Goal: Task Accomplishment & Management: Manage account settings

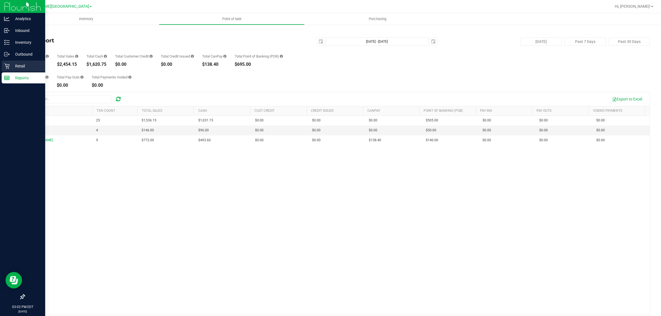
click at [11, 69] on div "Retail" at bounding box center [24, 66] width 44 height 11
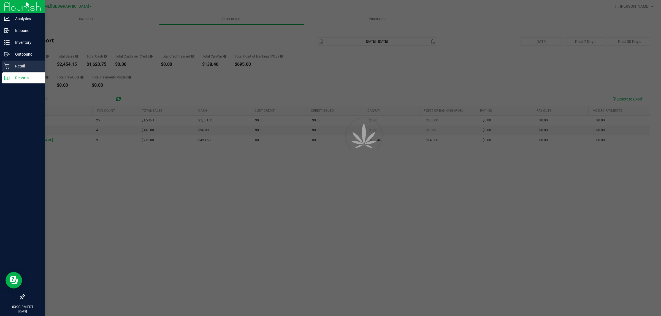
click at [21, 67] on p "Retail" at bounding box center [26, 66] width 33 height 7
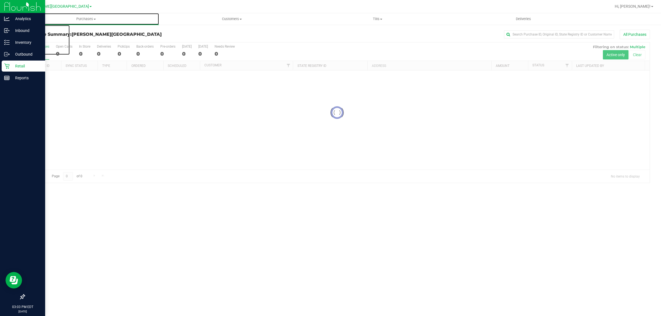
click at [84, 19] on span "Purchases" at bounding box center [86, 19] width 146 height 5
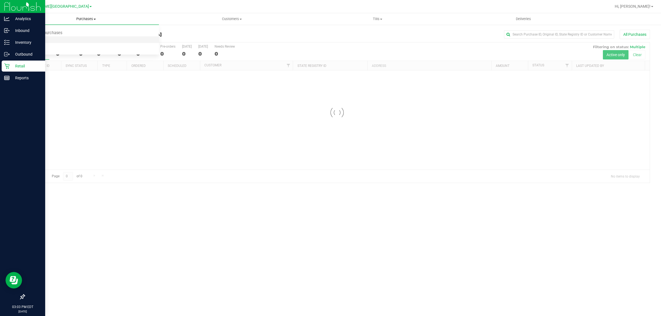
click at [58, 38] on li "Fulfillment" at bounding box center [86, 40] width 146 height 7
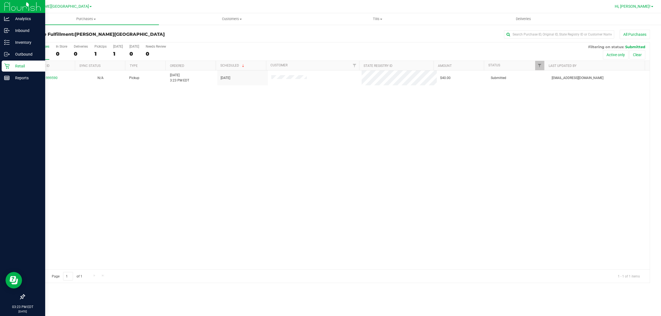
click at [637, 4] on link "Hi, [PERSON_NAME]!" at bounding box center [634, 7] width 43 height 6
click at [630, 46] on span "Sign Out" at bounding box center [633, 49] width 16 height 6
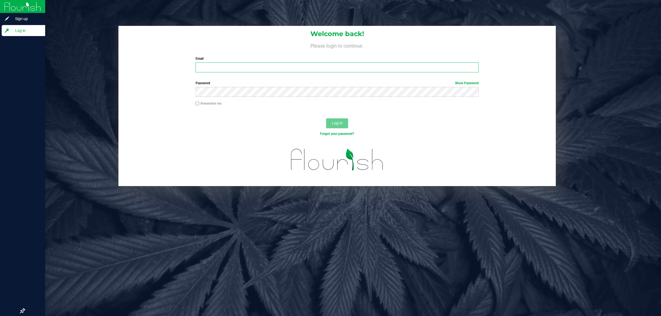
click at [292, 70] on input "Email" at bounding box center [338, 68] width 284 height 10
type input "[EMAIL_ADDRESS][DOMAIN_NAME]"
click at [326, 119] on button "Log In" at bounding box center [337, 124] width 22 height 10
